Goal: Information Seeking & Learning: Learn about a topic

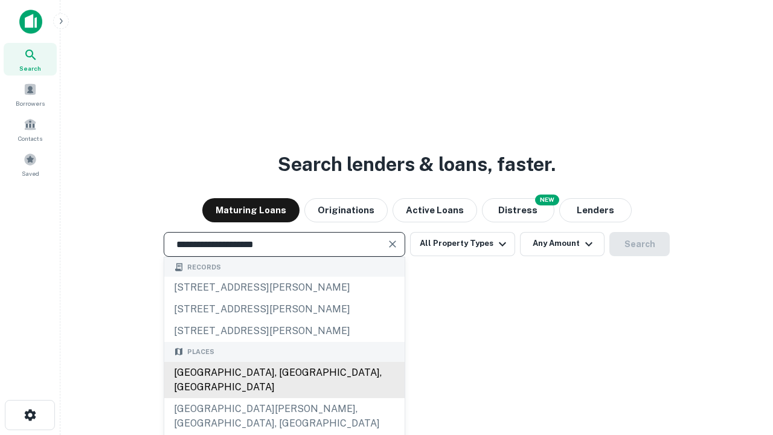
click at [284, 398] on div "[GEOGRAPHIC_DATA], [GEOGRAPHIC_DATA], [GEOGRAPHIC_DATA]" at bounding box center [284, 380] width 240 height 36
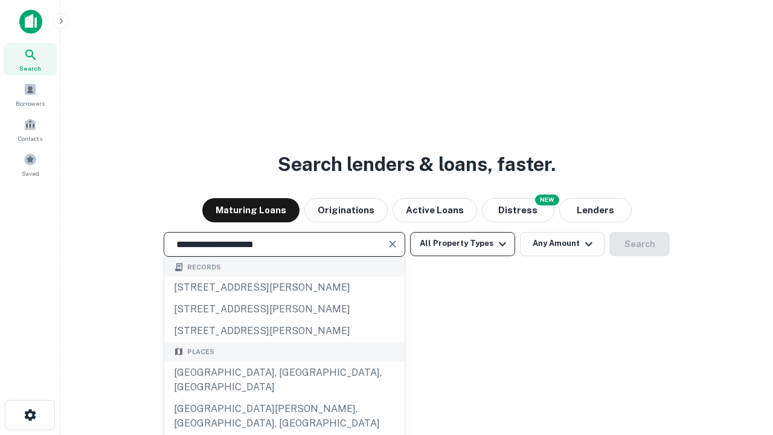
click at [463, 243] on button "All Property Types" at bounding box center [462, 244] width 105 height 24
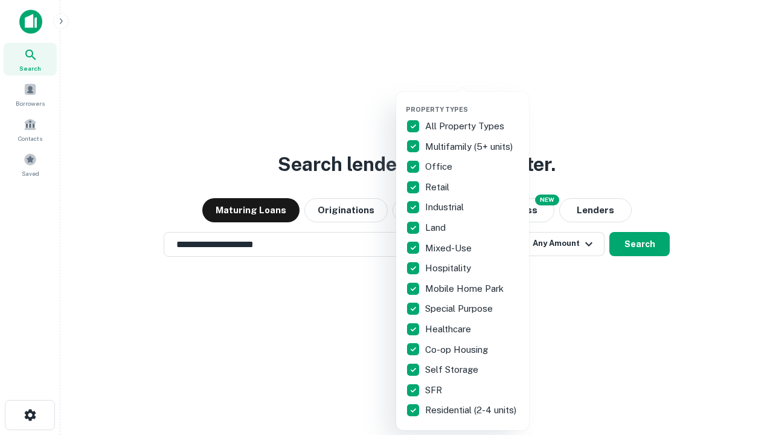
type input "**********"
click at [472, 101] on button "button" at bounding box center [472, 101] width 133 height 1
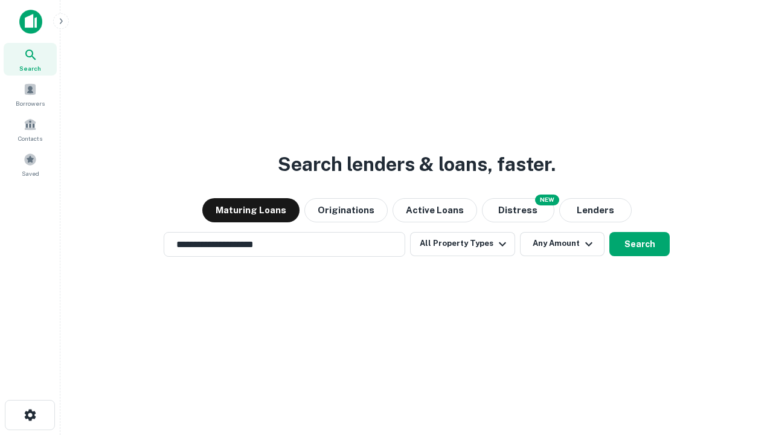
scroll to position [19, 0]
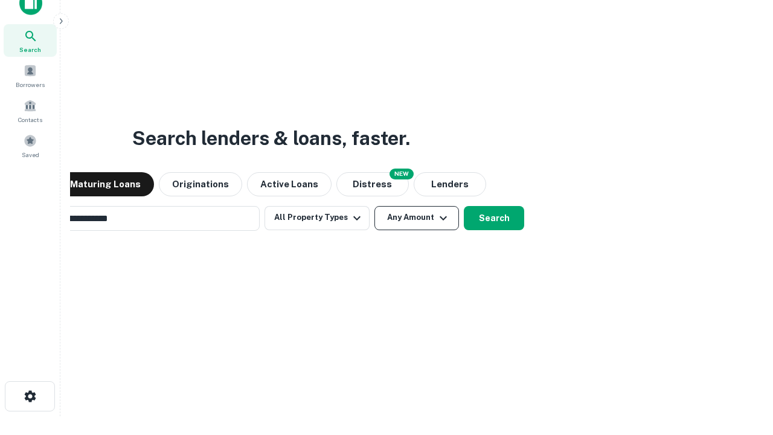
click at [374, 206] on button "Any Amount" at bounding box center [416, 218] width 85 height 24
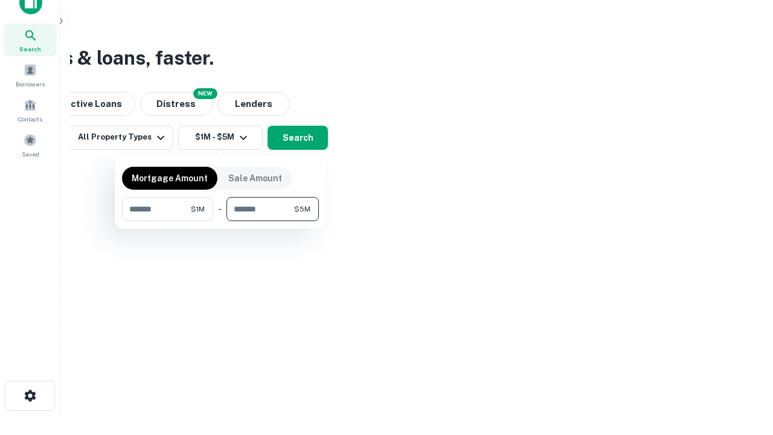
type input "*******"
click at [220, 221] on button "button" at bounding box center [220, 221] width 197 height 1
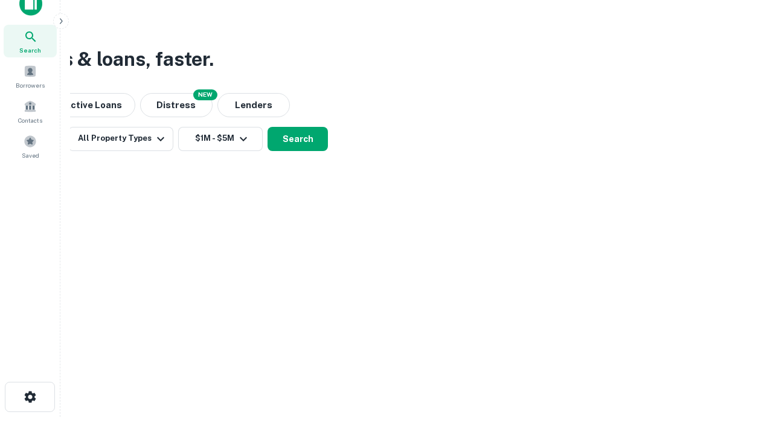
scroll to position [7, 223]
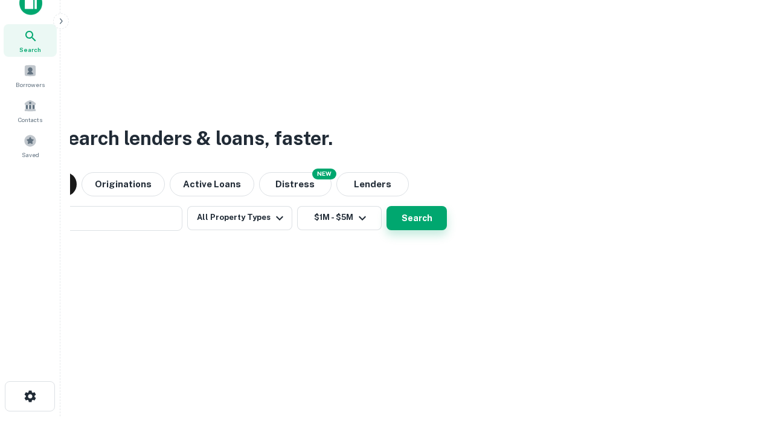
click at [387, 206] on button "Search" at bounding box center [417, 218] width 60 height 24
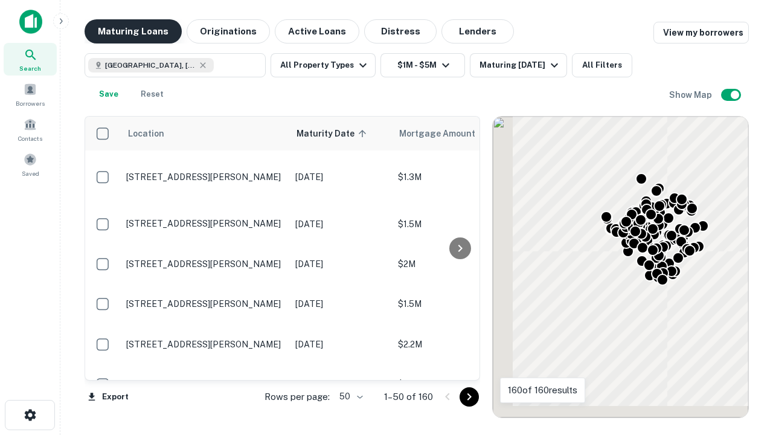
click at [133, 31] on button "Maturing Loans" at bounding box center [133, 31] width 97 height 24
